Goal: Find specific page/section: Locate a particular part of the current website

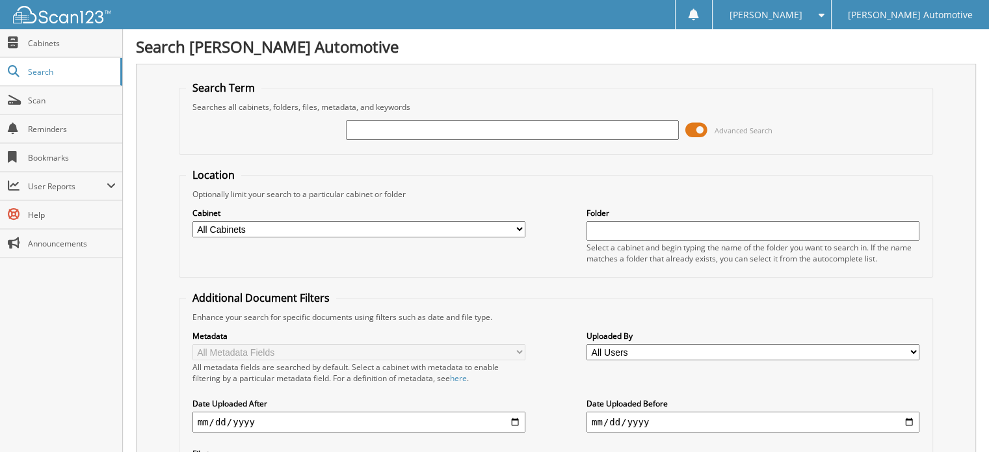
click at [381, 135] on input "text" at bounding box center [512, 130] width 333 height 20
type input "593230"
drag, startPoint x: 387, startPoint y: 131, endPoint x: 322, endPoint y: 137, distance: 65.3
click at [322, 137] on div "593230 Advanced Search" at bounding box center [556, 129] width 741 height 35
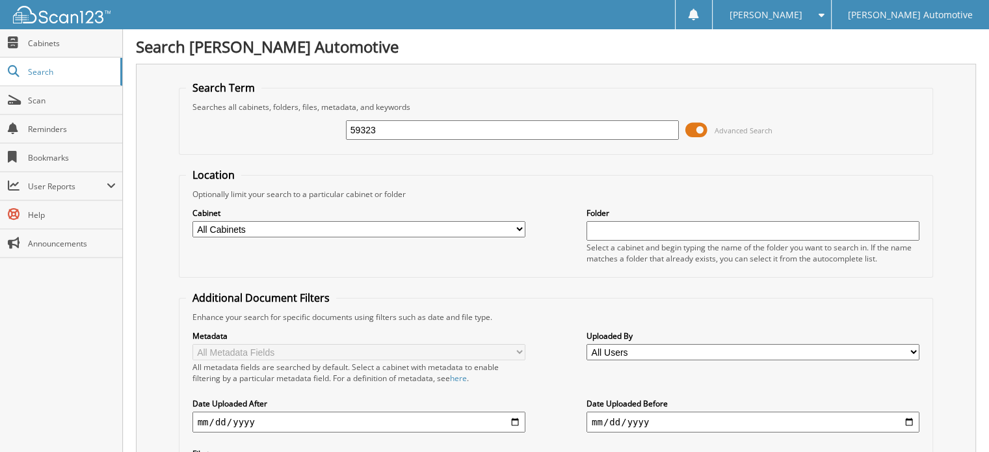
type input "593230"
drag, startPoint x: 353, startPoint y: 114, endPoint x: 324, endPoint y: 109, distance: 29.1
click at [324, 109] on fieldset "Search Term Searches all cabinets, folders, files, metadata, and keywords 59323…" at bounding box center [556, 118] width 755 height 74
type input "CM339723"
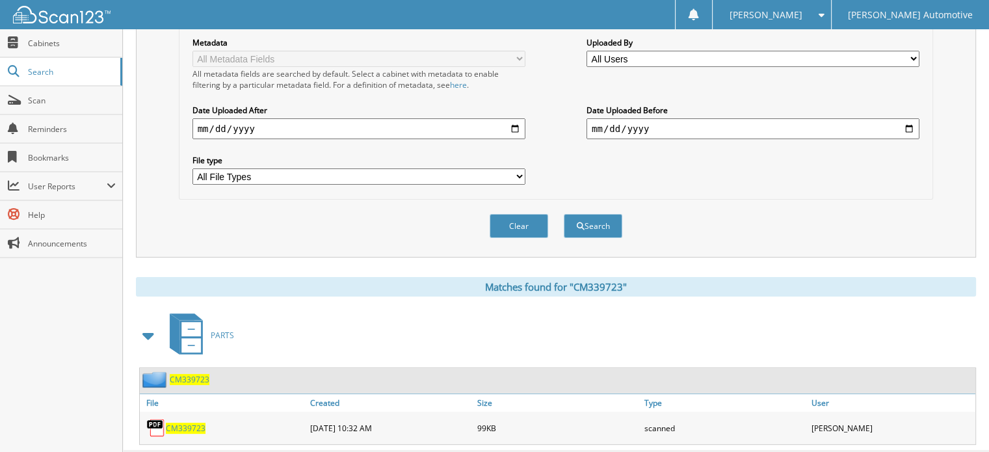
scroll to position [311, 0]
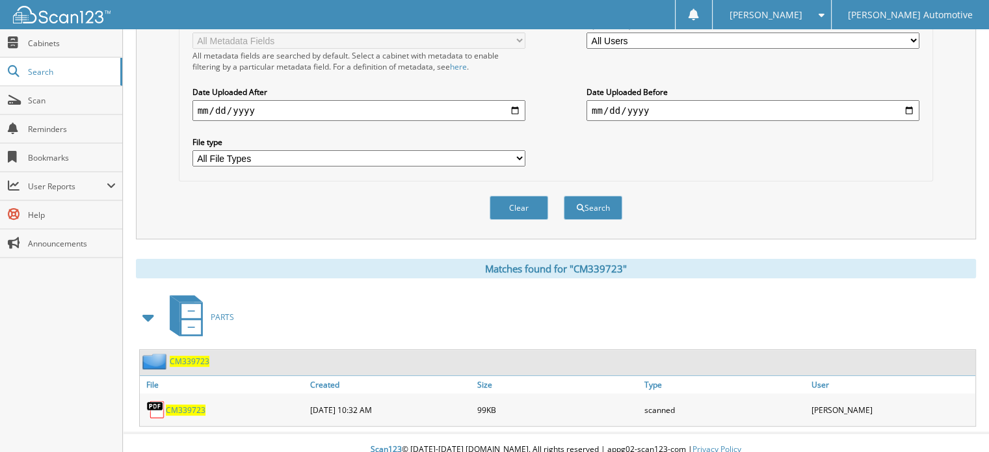
click at [195, 356] on span "CM339723" at bounding box center [190, 361] width 40 height 11
